Goal: Transaction & Acquisition: Obtain resource

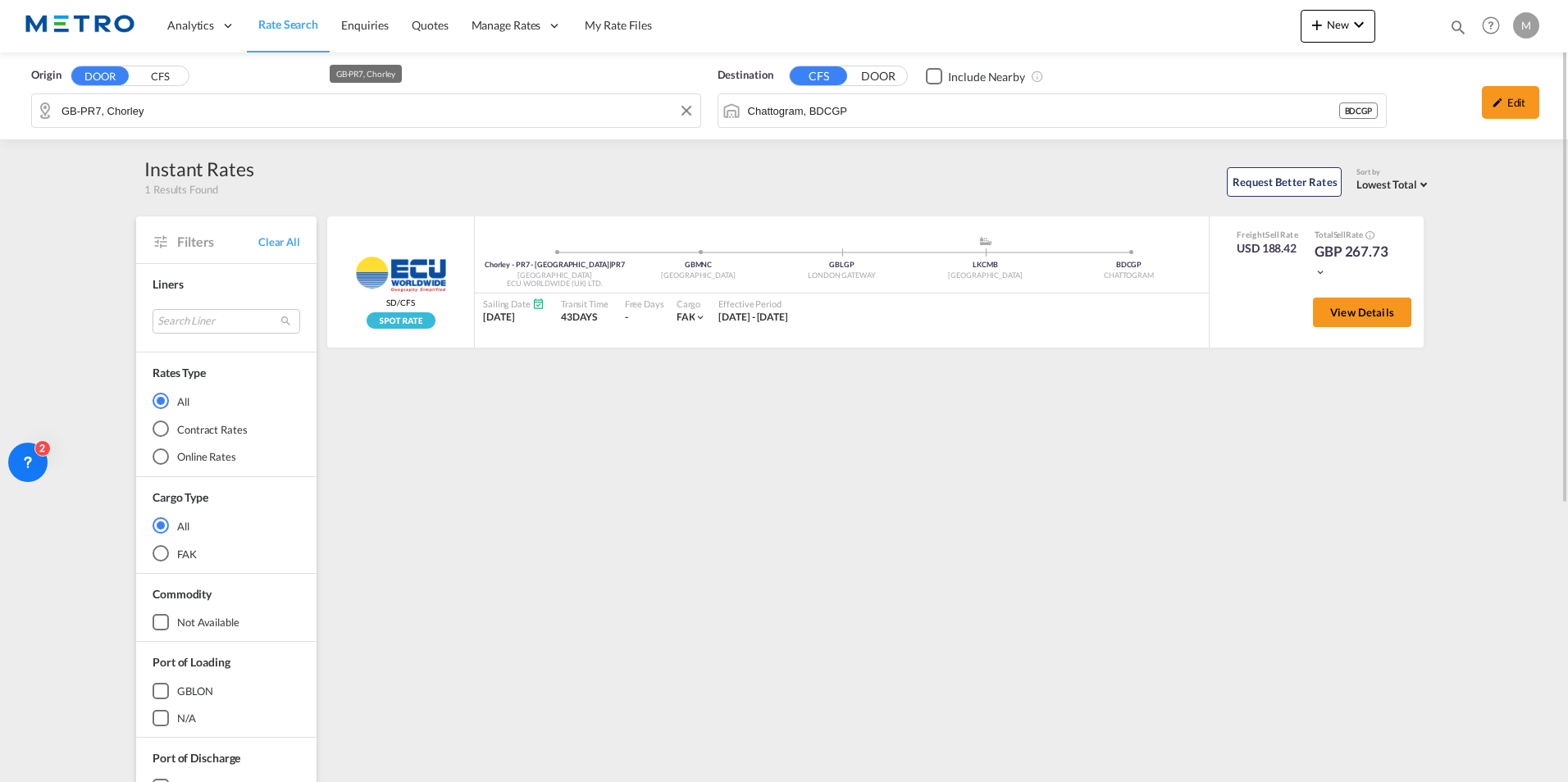
click at [244, 104] on input "GB-PR7, Chorley" at bounding box center [377, 110] width 631 height 25
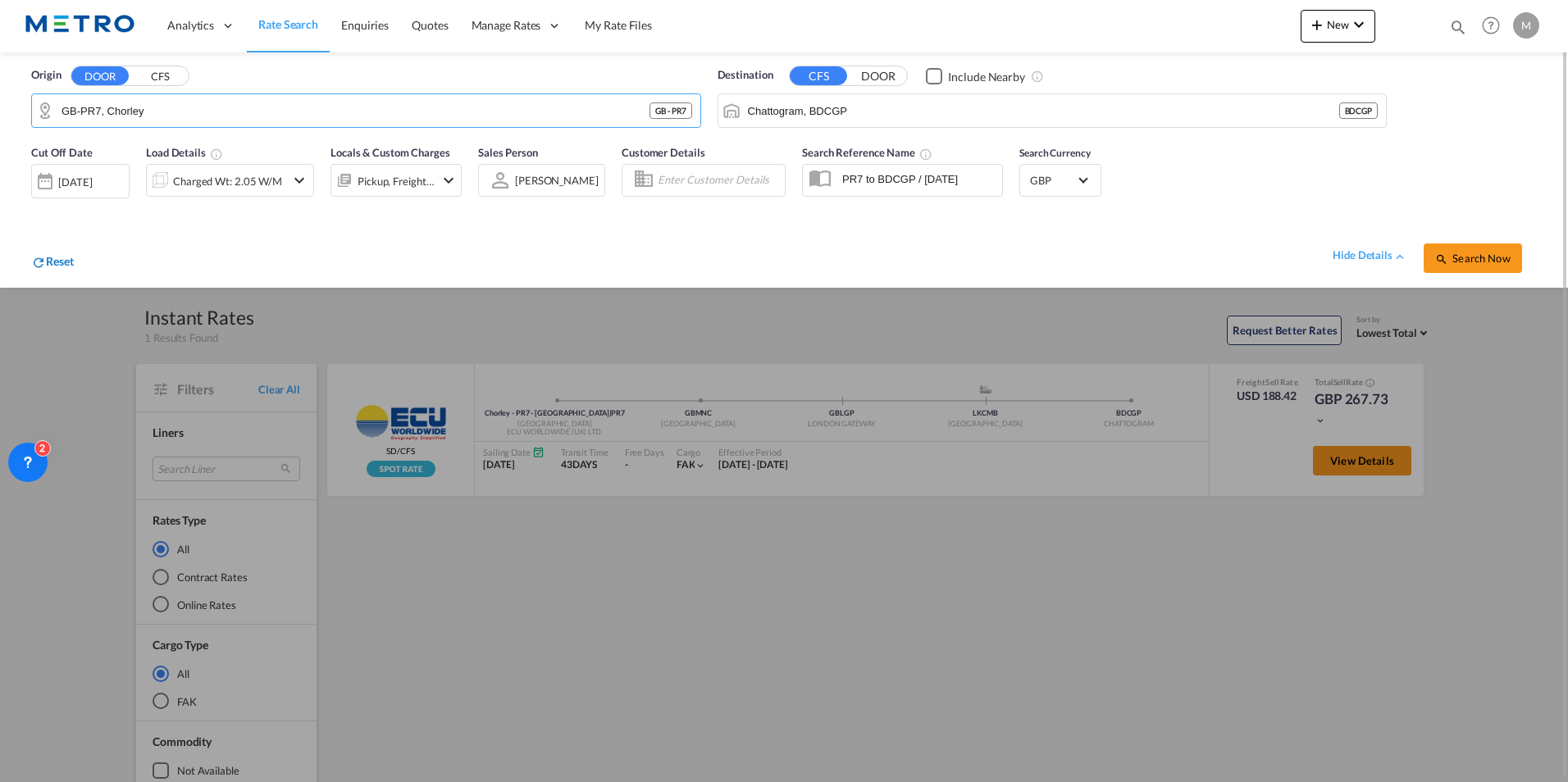
click at [66, 261] on span "Reset" at bounding box center [60, 261] width 28 height 14
click at [35, 260] on md-icon "icon-refresh" at bounding box center [38, 262] width 14 height 14
click at [45, 258] on md-icon "icon-refresh" at bounding box center [38, 262] width 14 height 14
click at [81, 258] on div "hide details Search Now" at bounding box center [805, 250] width 1463 height 46
click at [56, 260] on span "Reset" at bounding box center [60, 261] width 28 height 14
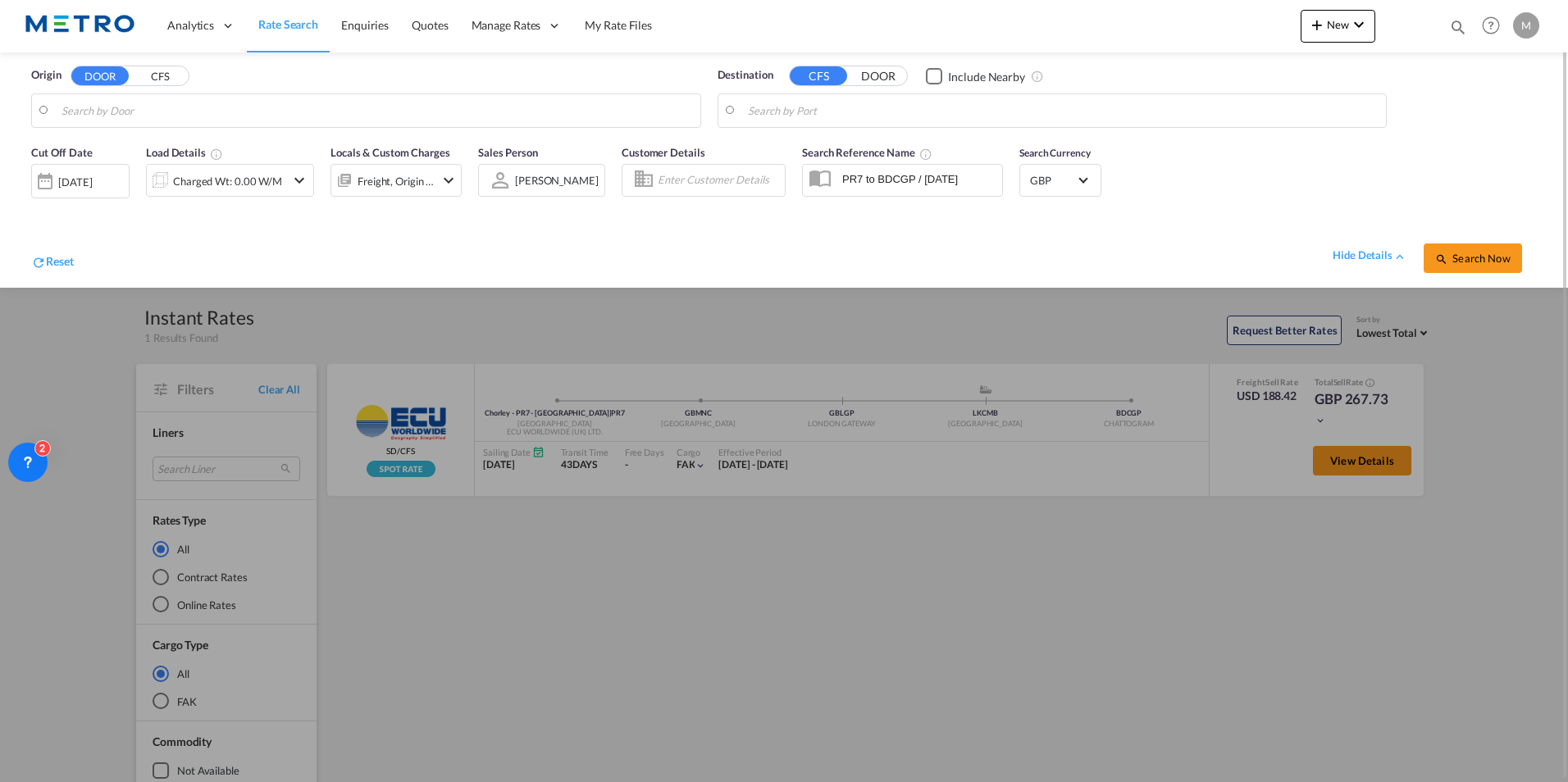
click at [147, 79] on button "CFS" at bounding box center [160, 76] width 58 height 19
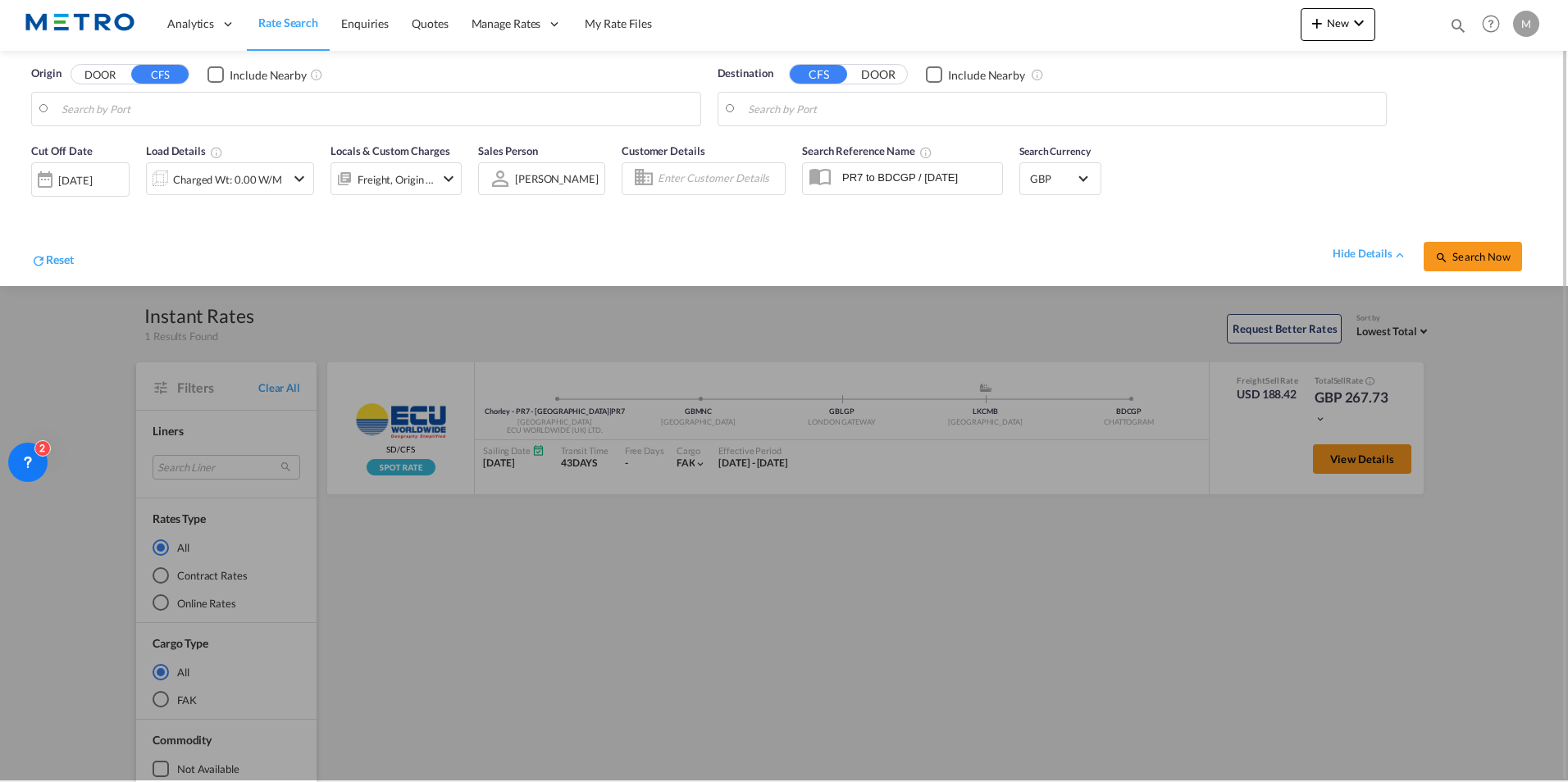
click at [130, 118] on body "Analytics Reports Dashboard Rate Search Enquiries Quotes" at bounding box center [784, 391] width 1568 height 782
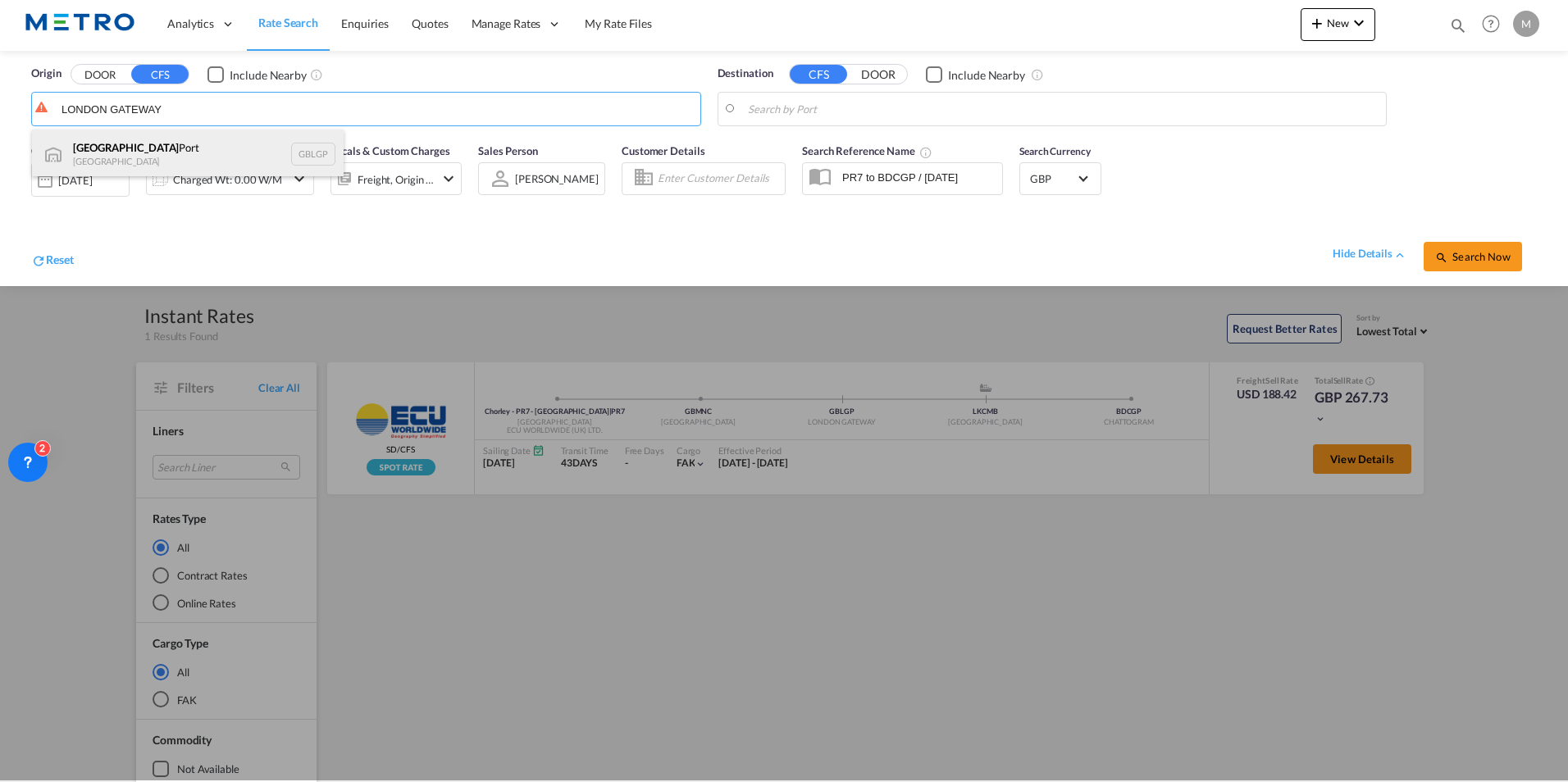
click at [105, 144] on div "[GEOGRAPHIC_DATA] [GEOGRAPHIC_DATA] [GEOGRAPHIC_DATA]" at bounding box center [188, 154] width 312 height 49
type input "[GEOGRAPHIC_DATA], [GEOGRAPHIC_DATA]"
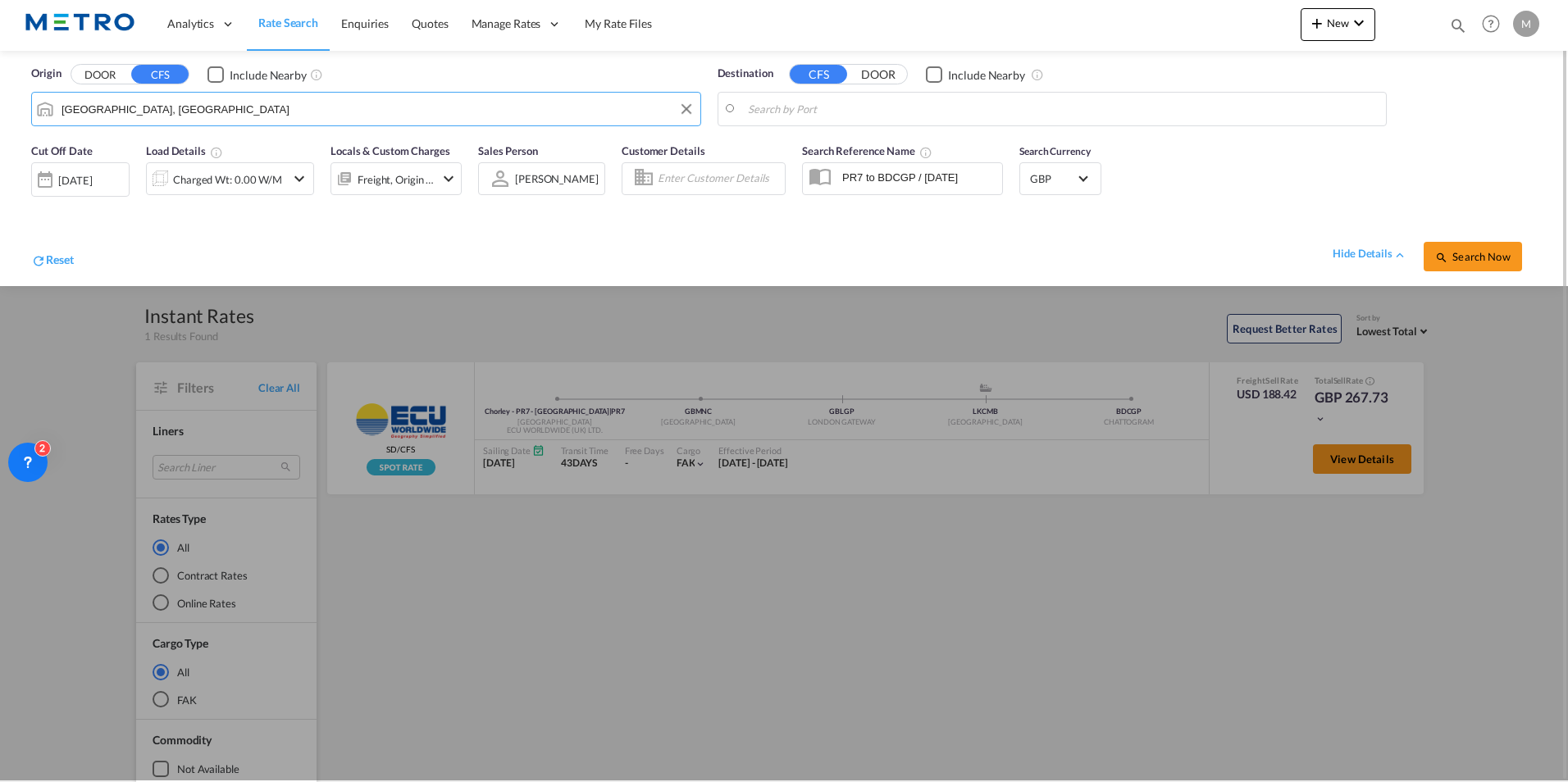
click at [805, 109] on body "Analytics Reports Dashboard Rate Search Enquiries Quotes" at bounding box center [784, 391] width 1568 height 782
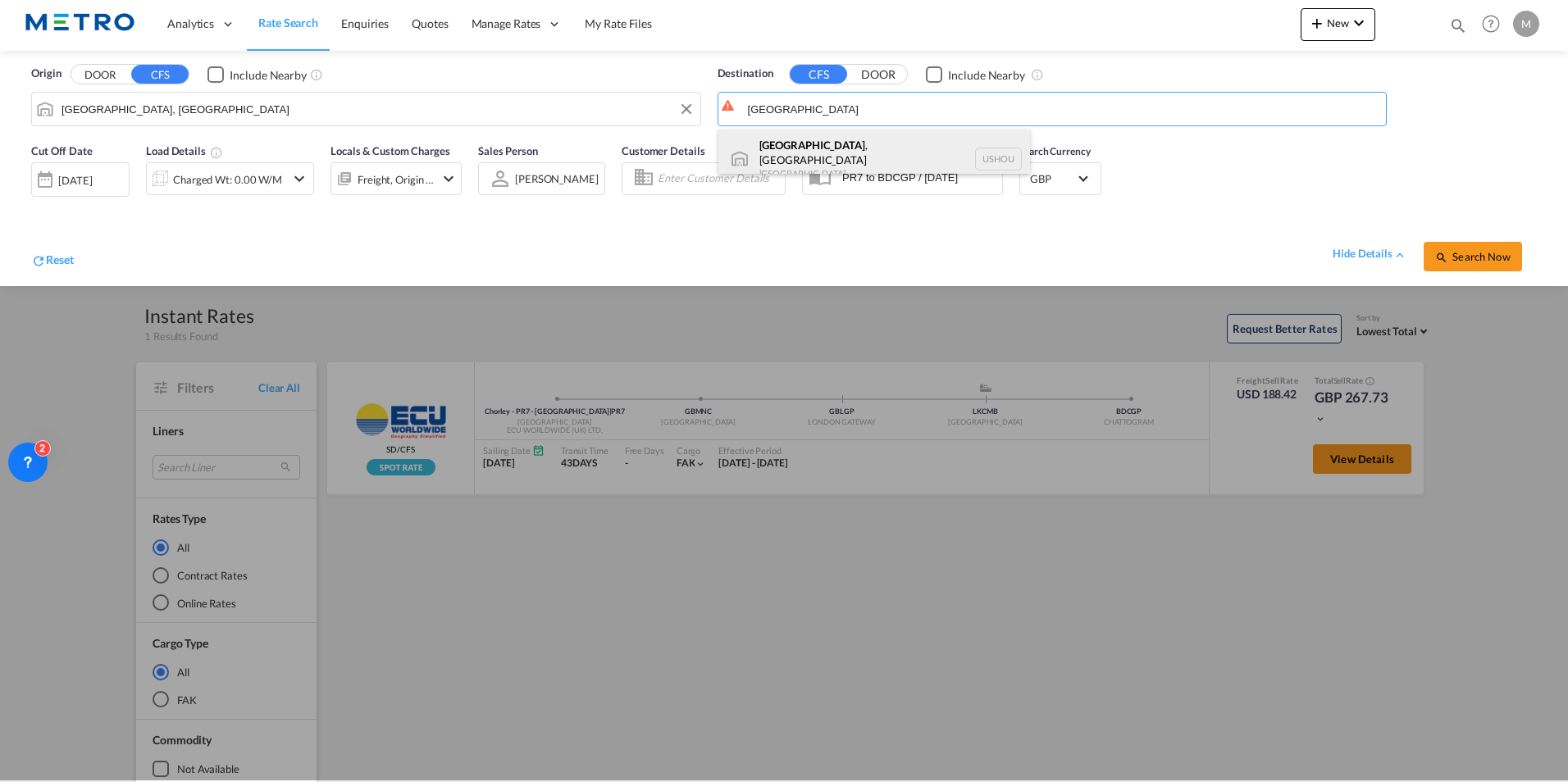
click at [837, 161] on div "[GEOGRAPHIC_DATA] , [GEOGRAPHIC_DATA] [GEOGRAPHIC_DATA] USHOU" at bounding box center [874, 158] width 312 height 59
type input "[GEOGRAPHIC_DATA], [GEOGRAPHIC_DATA], USHOU"
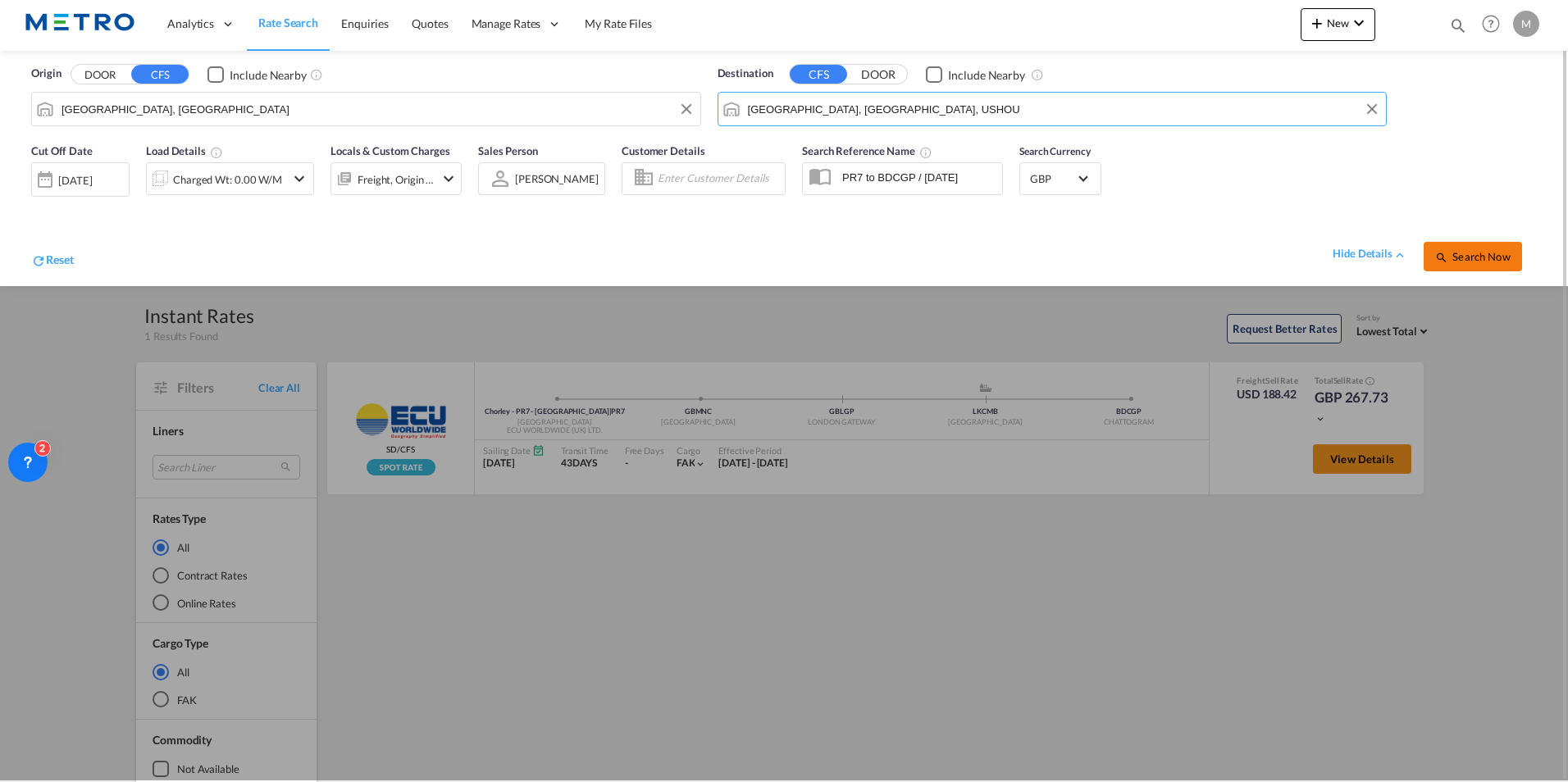
click at [1518, 258] on button "Search Now" at bounding box center [1473, 257] width 99 height 30
click at [272, 134] on div "Cut Off Date [DATE] [DATE] Load Details Charged Wt: 0.00 W/M Locals & Custom Ch…" at bounding box center [247, 175] width 447 height 82
click at [290, 175] on md-icon "icon-chevron-down" at bounding box center [298, 178] width 20 height 20
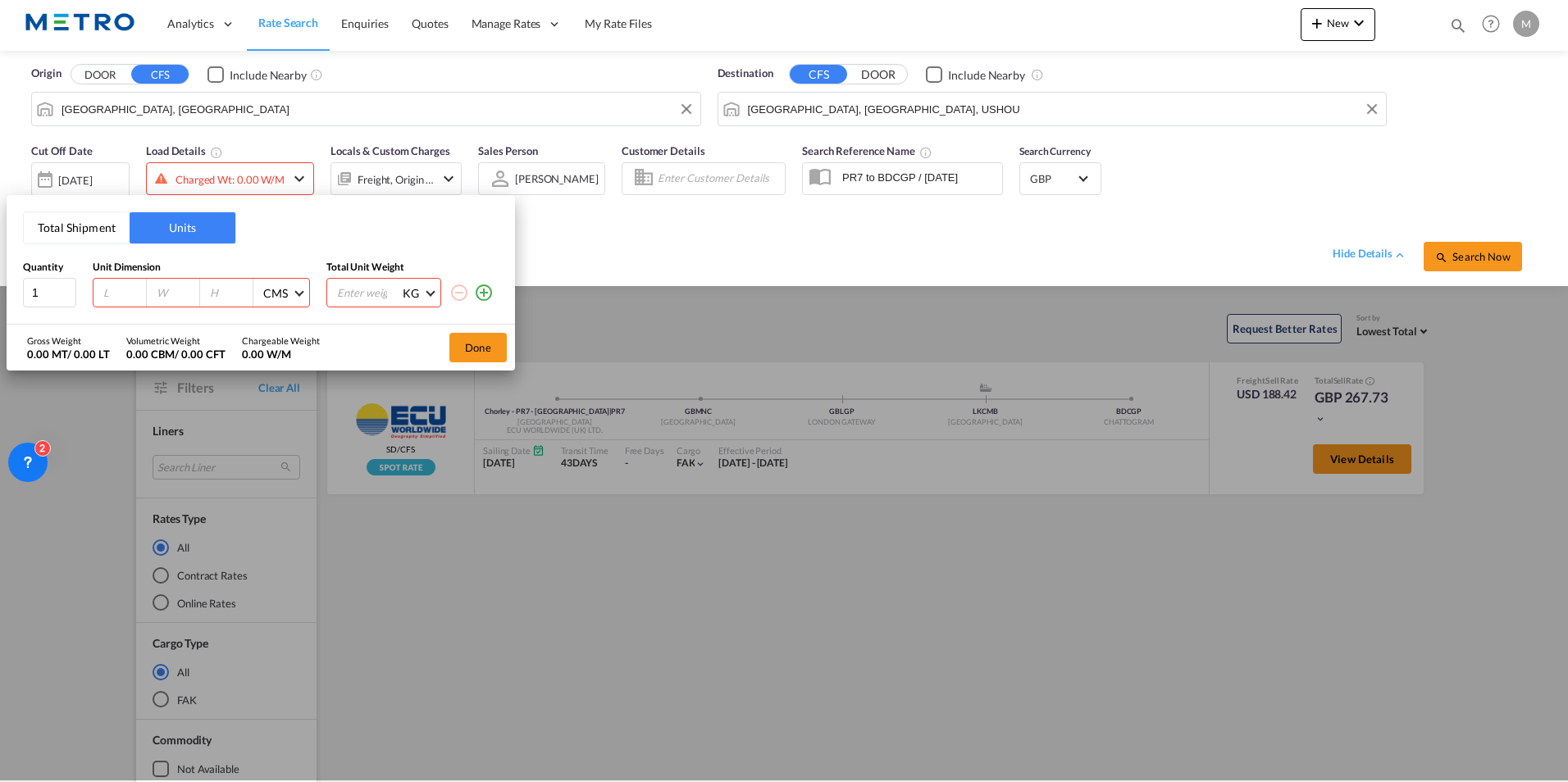
click at [291, 177] on div "Total Shipment Units Quantity Unit Dimension Total Unit Weight 1 CMS CMS Inches…" at bounding box center [784, 391] width 1568 height 782
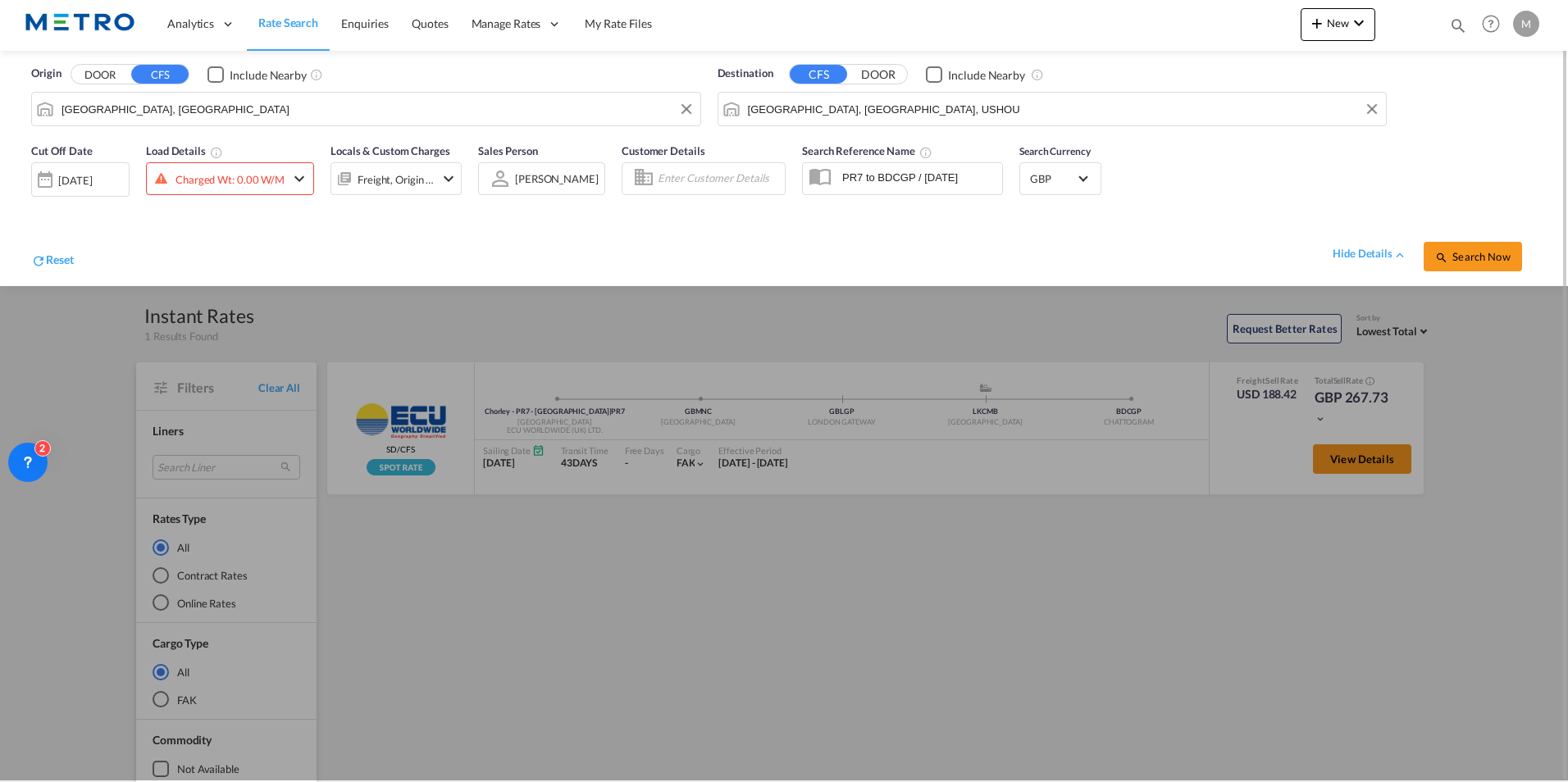
click at [65, 245] on div "Reset hide details Search Now" at bounding box center [784, 248] width 1522 height 63
click at [60, 248] on div "Reset hide details Search Now" at bounding box center [784, 248] width 1522 height 63
click at [60, 259] on span "Reset" at bounding box center [60, 259] width 28 height 14
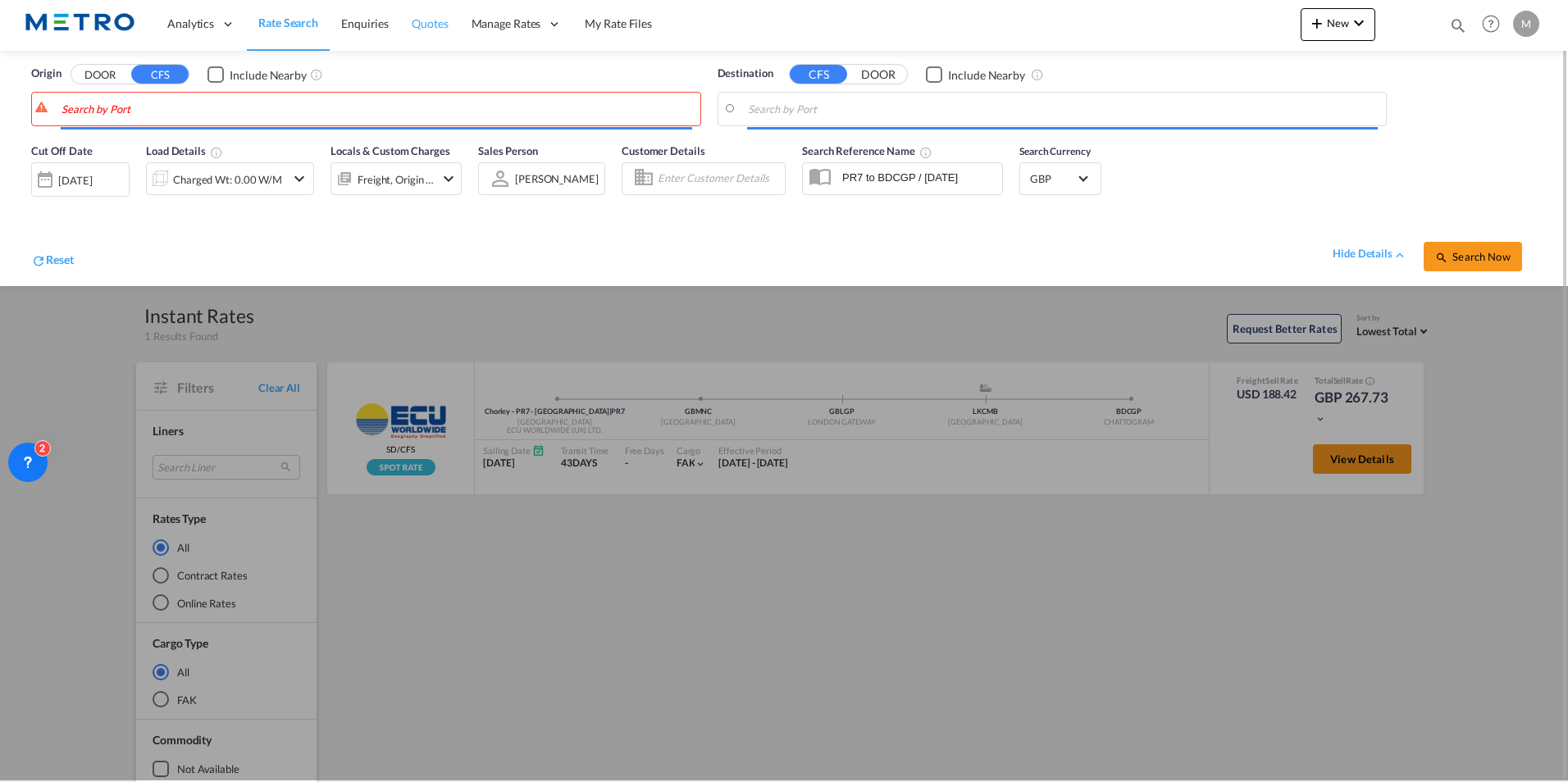
drag, startPoint x: 273, startPoint y: 15, endPoint x: 406, endPoint y: 48, distance: 137.0
click at [273, 16] on span "Rate Search" at bounding box center [288, 22] width 60 height 14
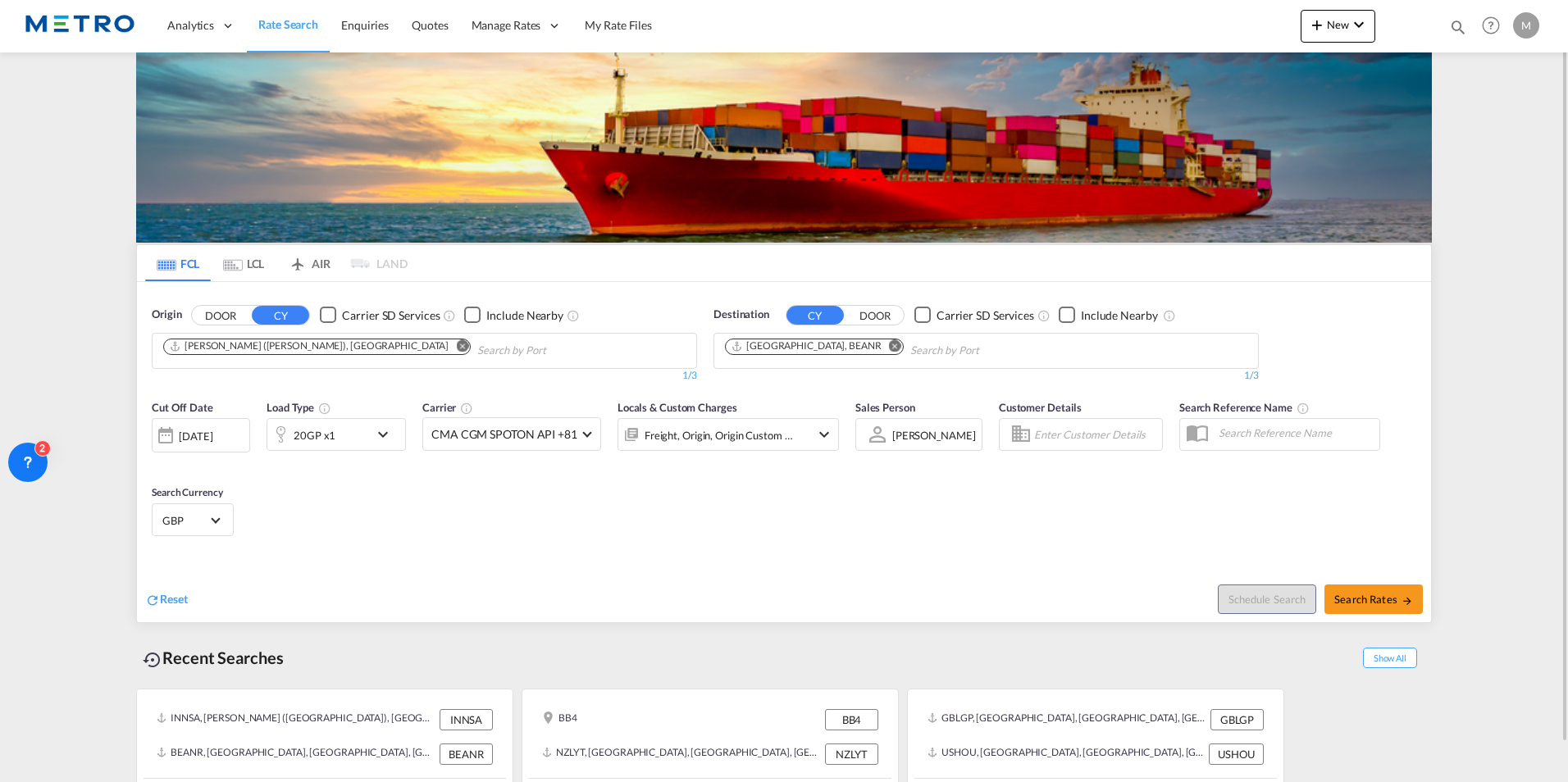
drag, startPoint x: 171, startPoint y: 608, endPoint x: 205, endPoint y: 591, distance: 38.0
click at [172, 608] on div "Reset" at bounding box center [167, 599] width 43 height 18
click at [313, 354] on input "Chips input." at bounding box center [241, 350] width 156 height 26
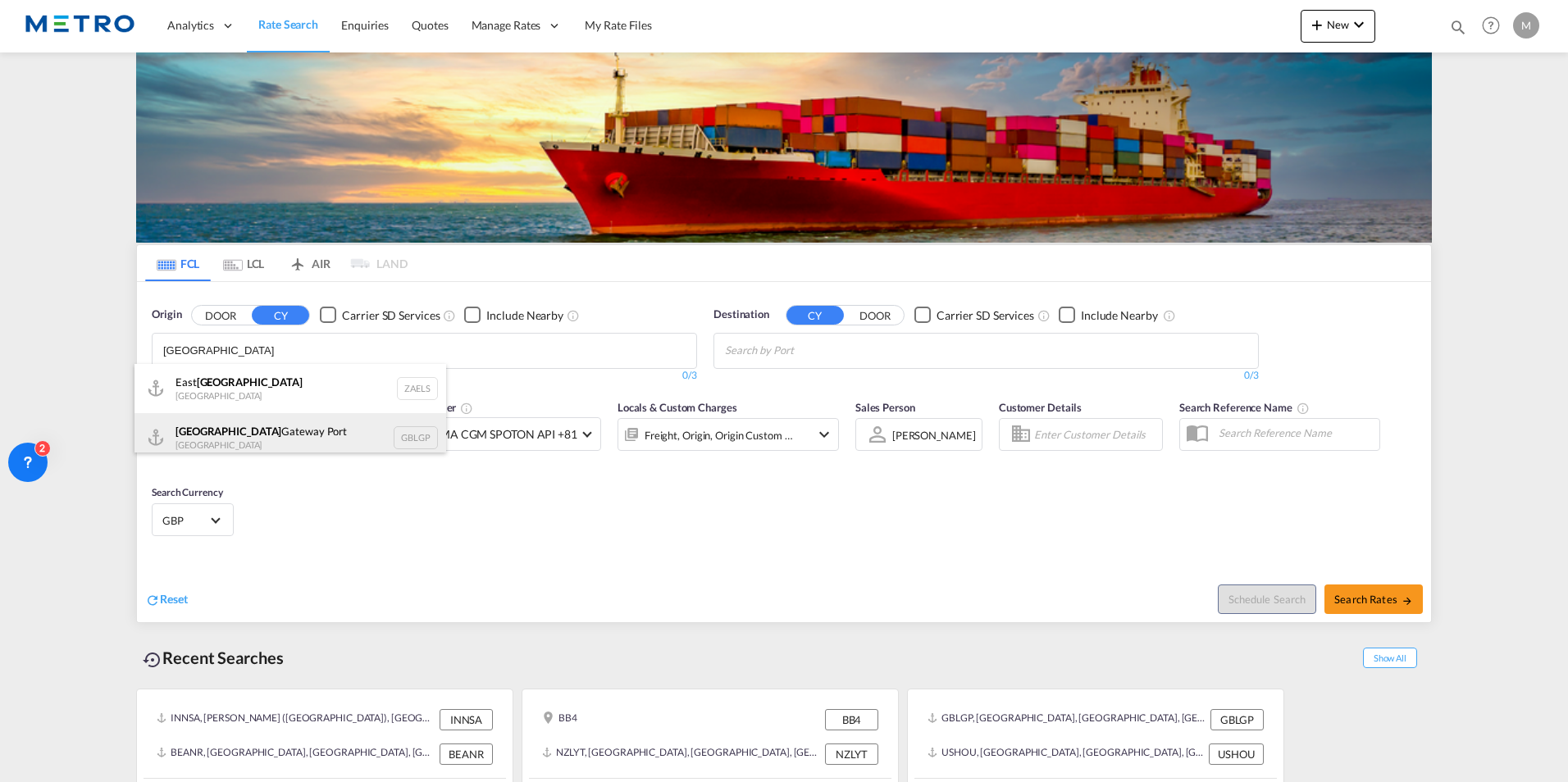
type input "[GEOGRAPHIC_DATA]"
click at [296, 426] on div "[GEOGRAPHIC_DATA] [GEOGRAPHIC_DATA] [GEOGRAPHIC_DATA]" at bounding box center [290, 438] width 312 height 49
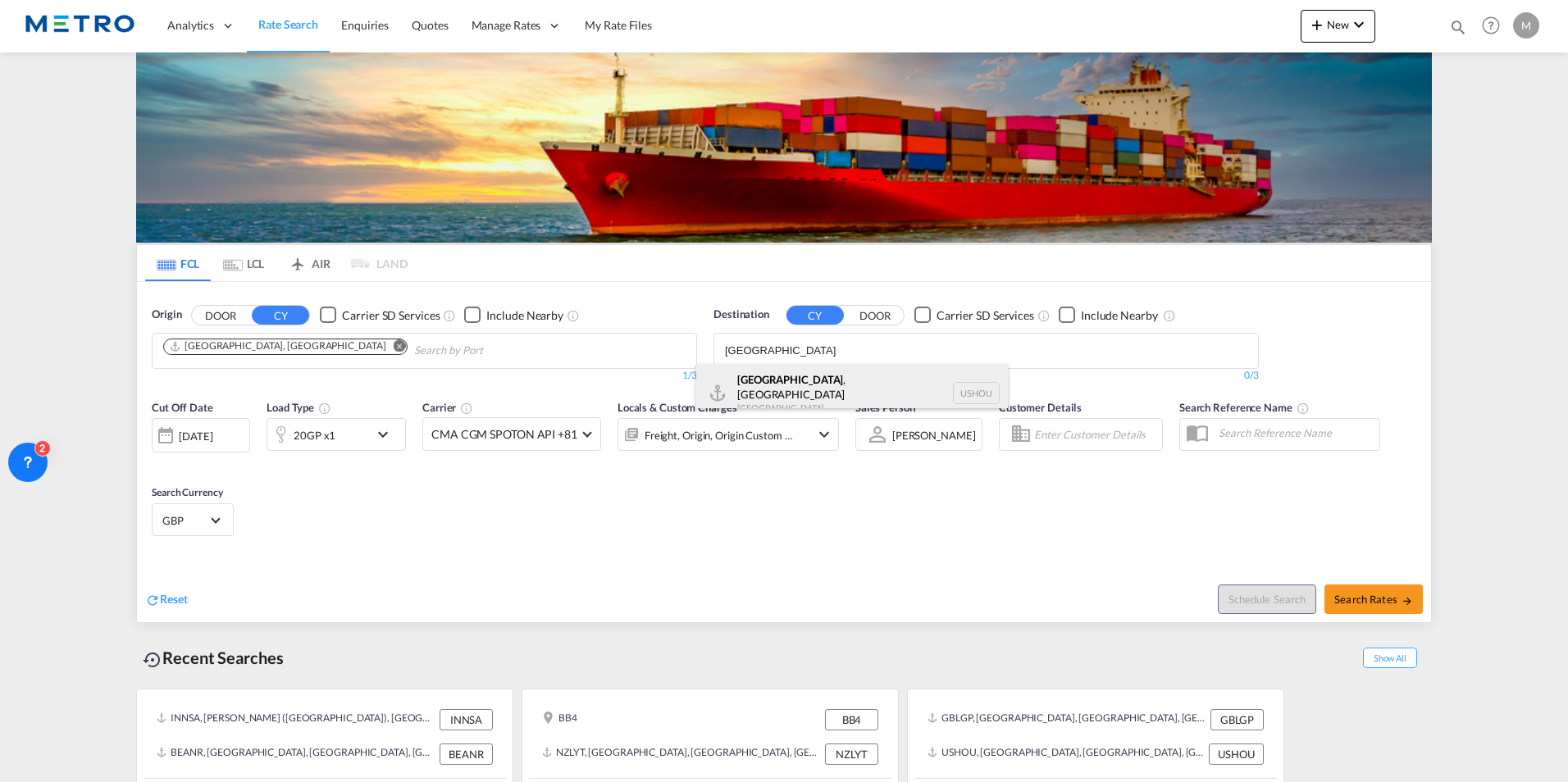
type input "[GEOGRAPHIC_DATA]"
click at [760, 374] on div "[GEOGRAPHIC_DATA] , [GEOGRAPHIC_DATA] [GEOGRAPHIC_DATA] USHOU" at bounding box center [852, 393] width 312 height 59
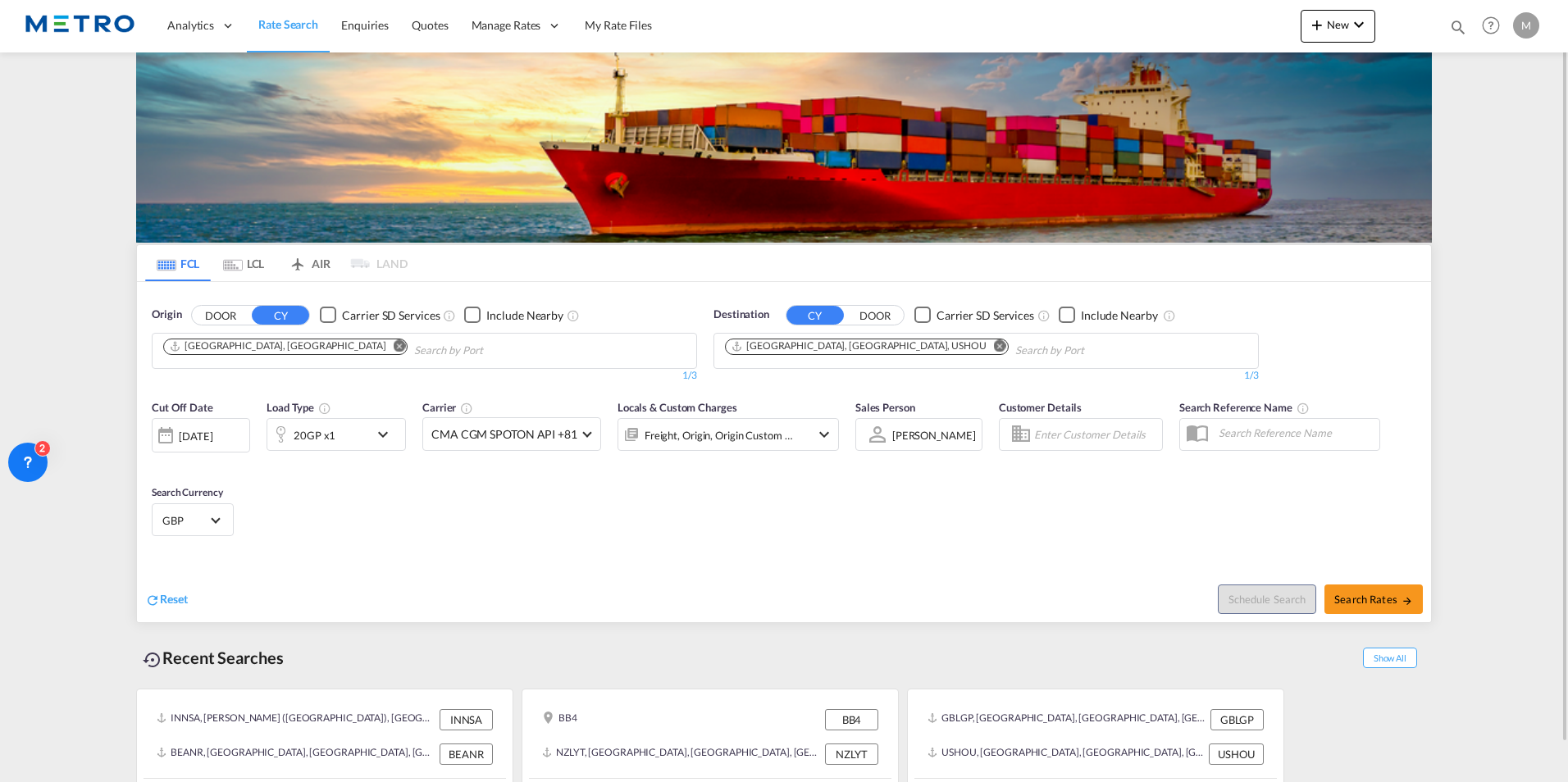
click at [370, 445] on div "20GP x1" at bounding box center [336, 434] width 139 height 33
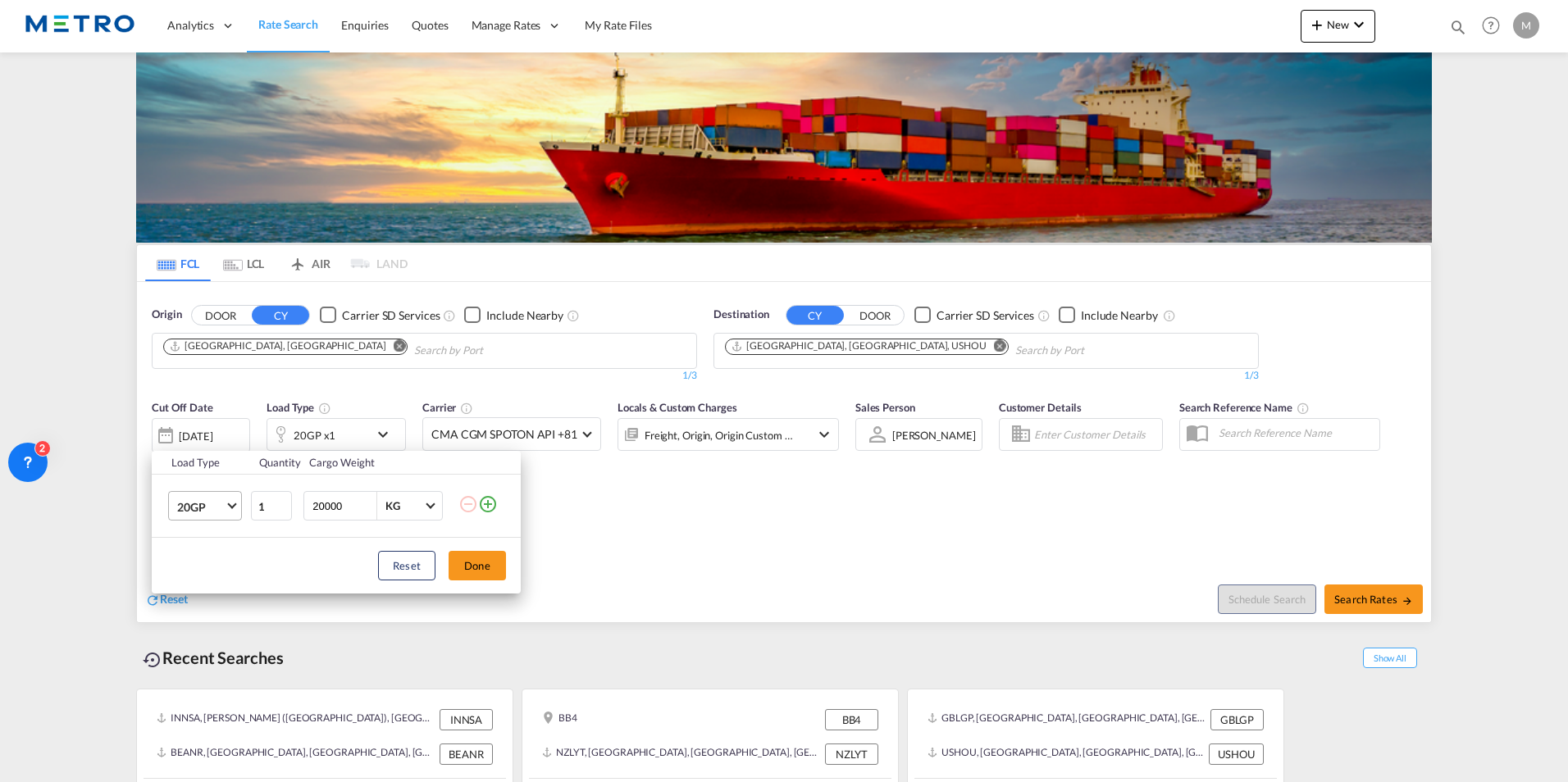
click at [220, 500] on span "20GP" at bounding box center [201, 507] width 48 height 16
click at [209, 584] on md-option "40HC" at bounding box center [219, 586] width 111 height 39
click at [469, 568] on button "Done" at bounding box center [478, 565] width 58 height 30
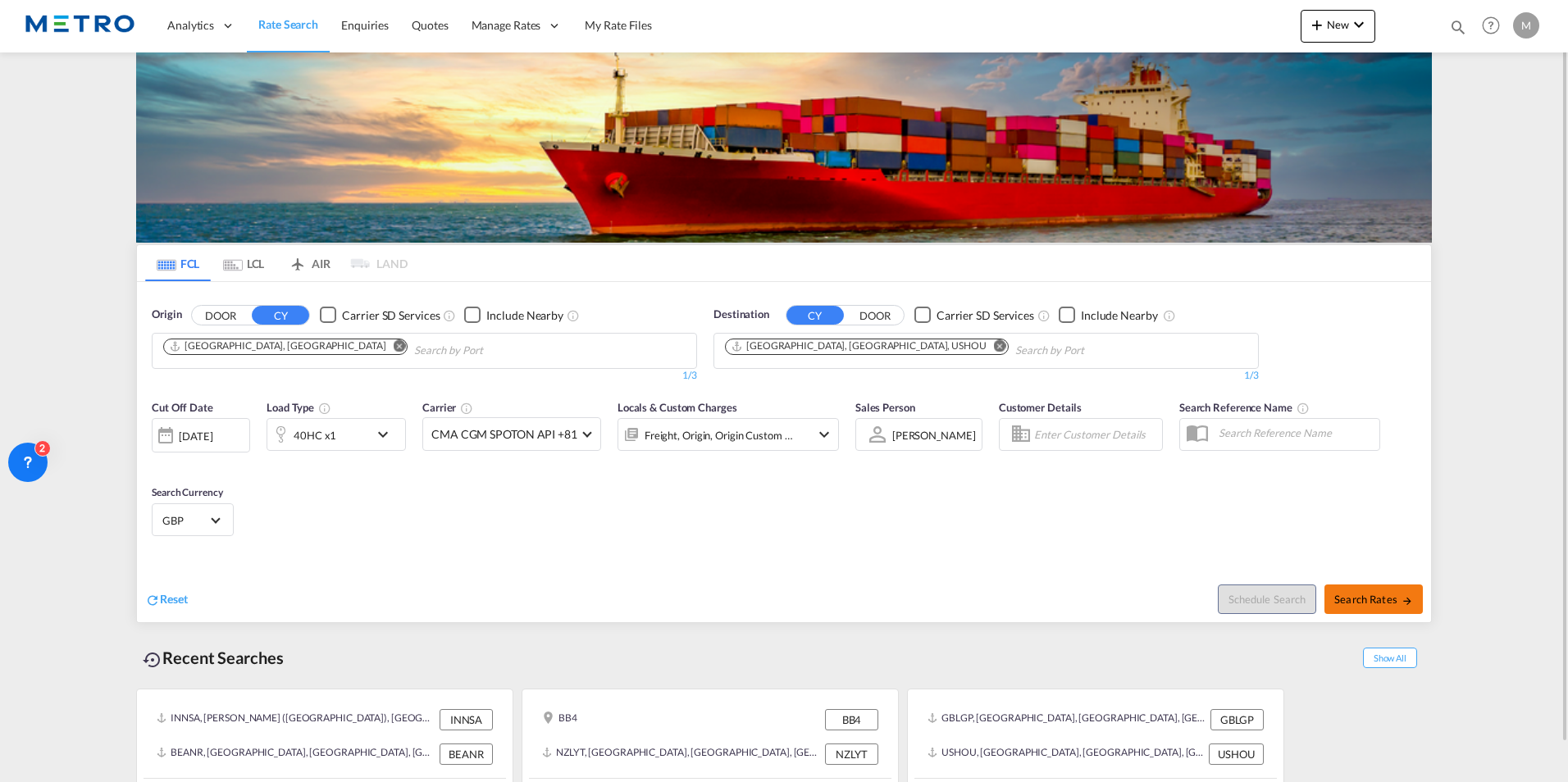
click at [1388, 607] on button "Search Rates" at bounding box center [1374, 599] width 99 height 30
type input "GBLGP to USHOU / [DATE]"
